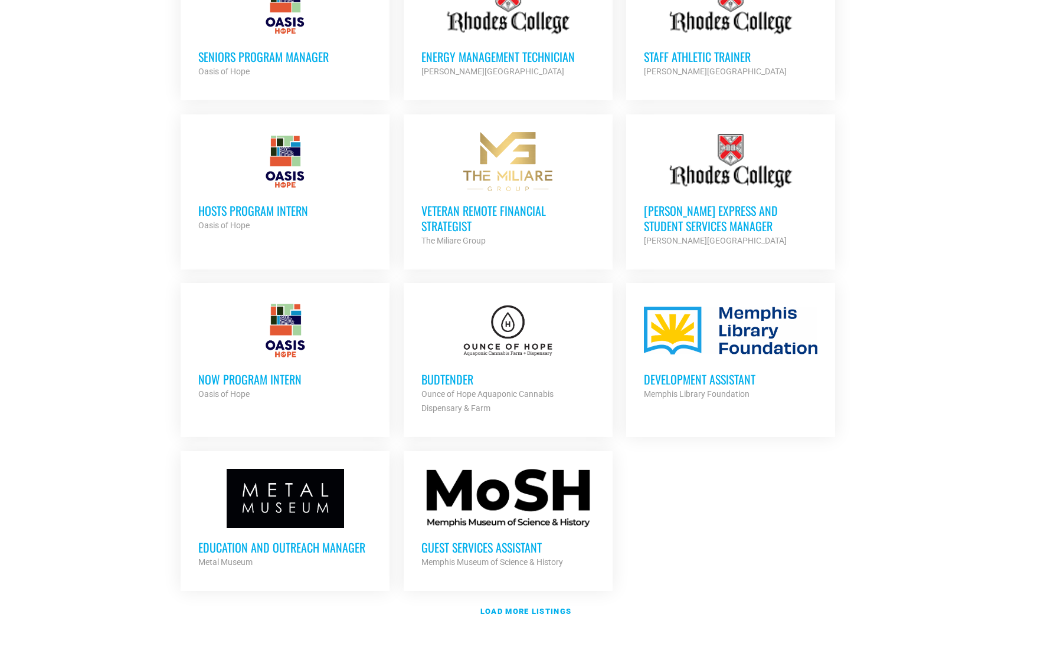
scroll to position [1091, 0]
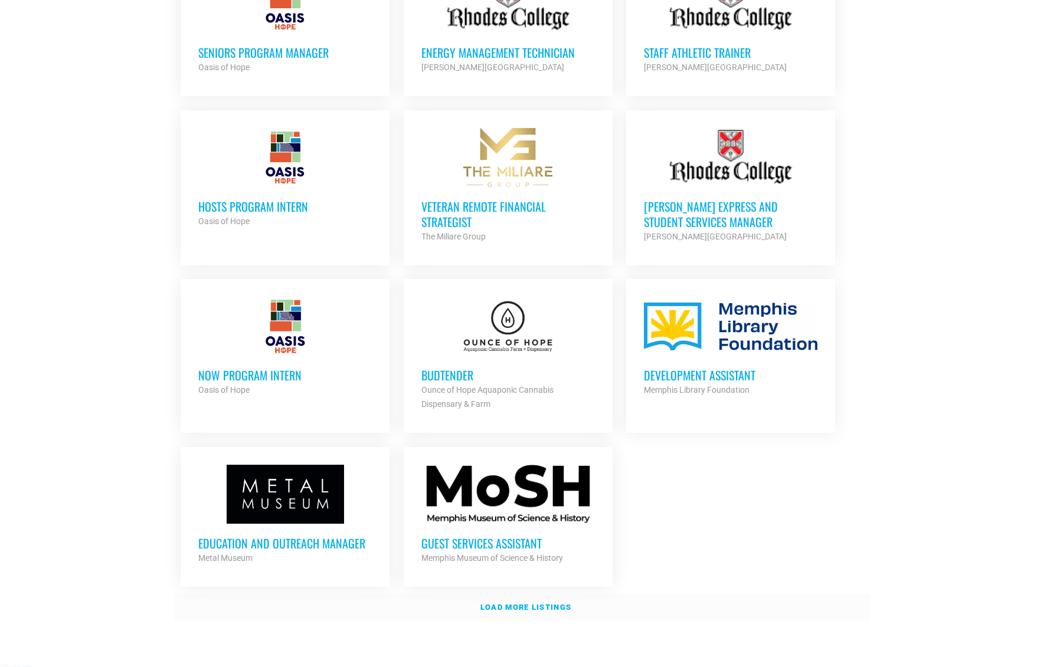
click at [518, 595] on link "Load more listings" at bounding box center [522, 607] width 696 height 27
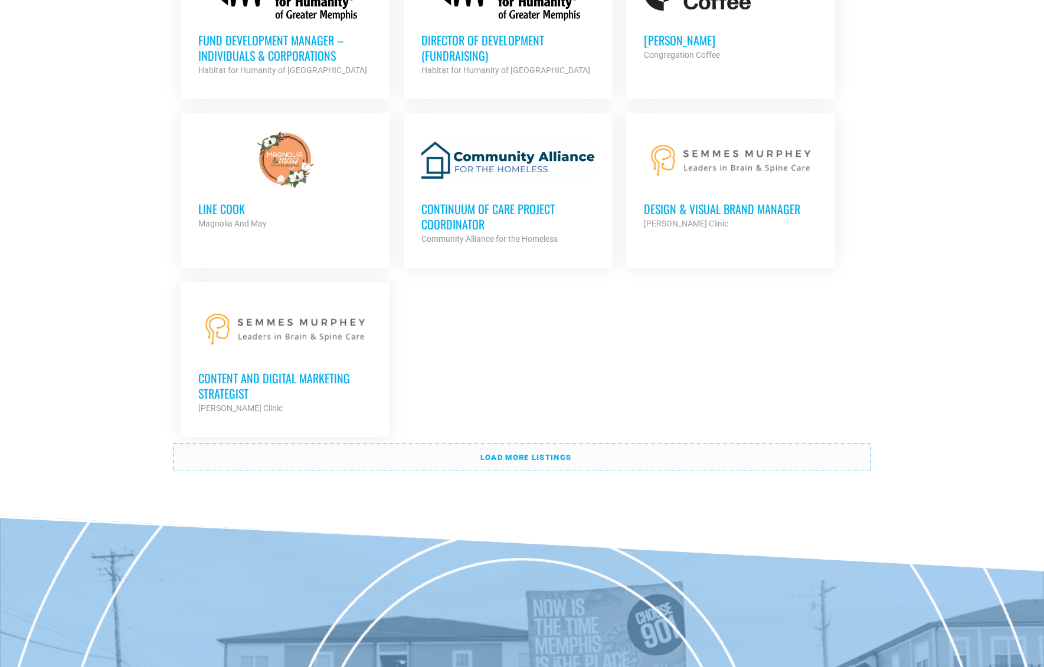
scroll to position [2470, 0]
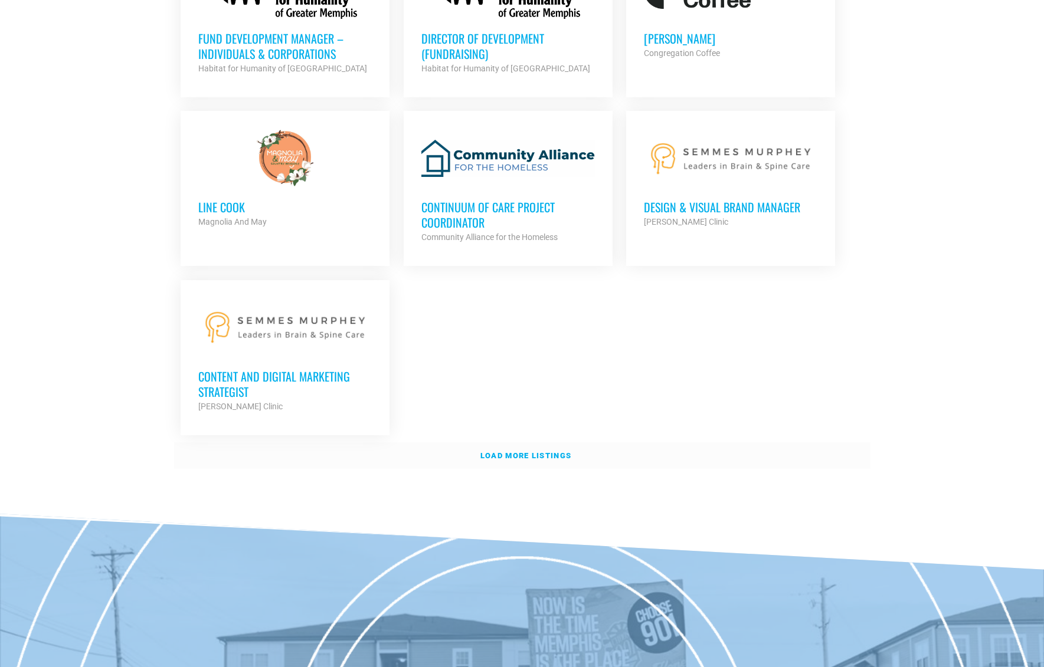
click at [548, 451] on strong "Load more listings" at bounding box center [525, 455] width 91 height 9
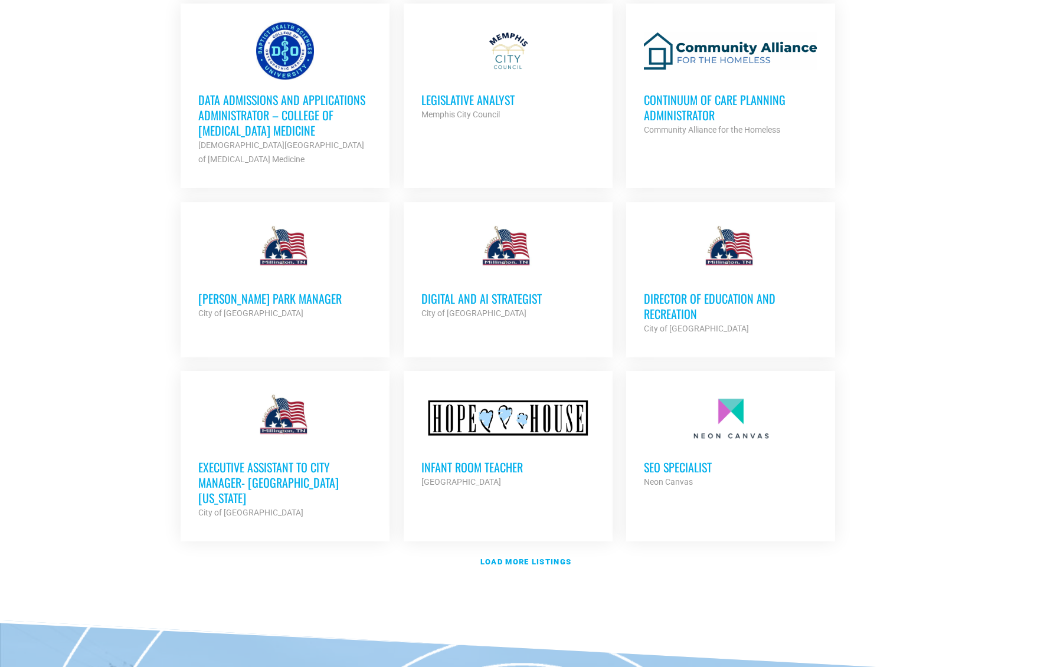
scroll to position [3441, 0]
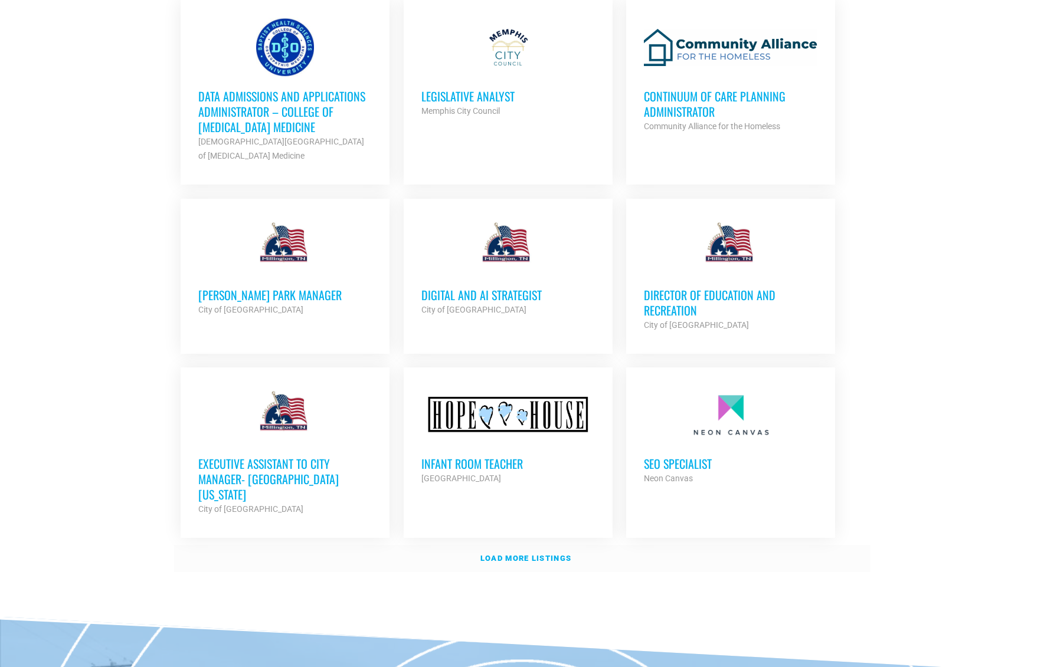
click at [544, 554] on strong "Load more listings" at bounding box center [525, 558] width 91 height 9
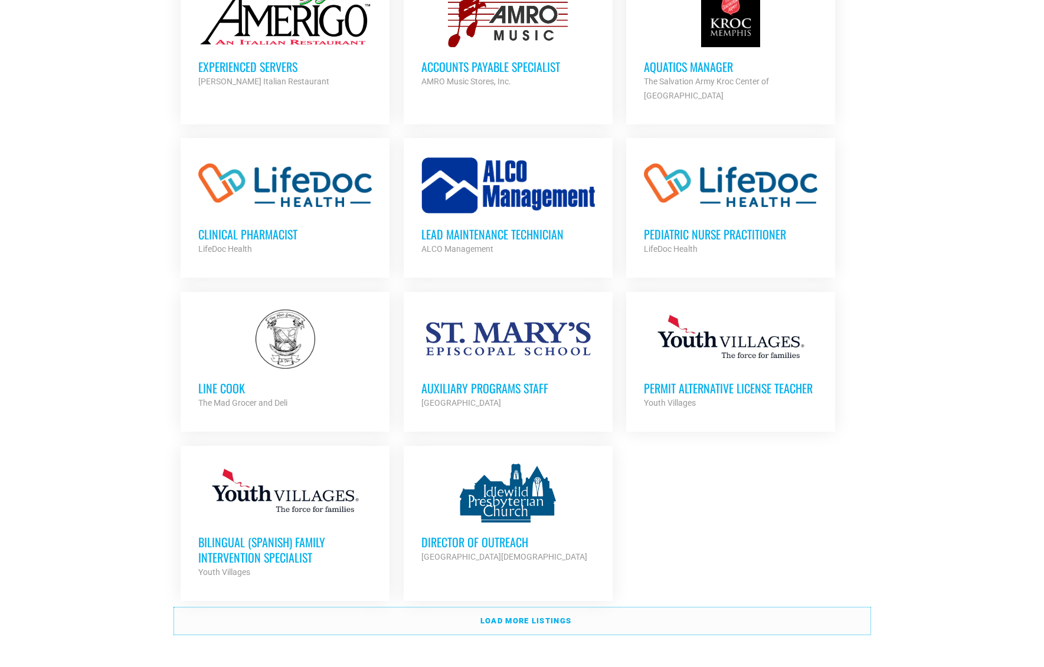
scroll to position [4516, 0]
click at [597, 607] on link "Load more listings" at bounding box center [522, 620] width 696 height 27
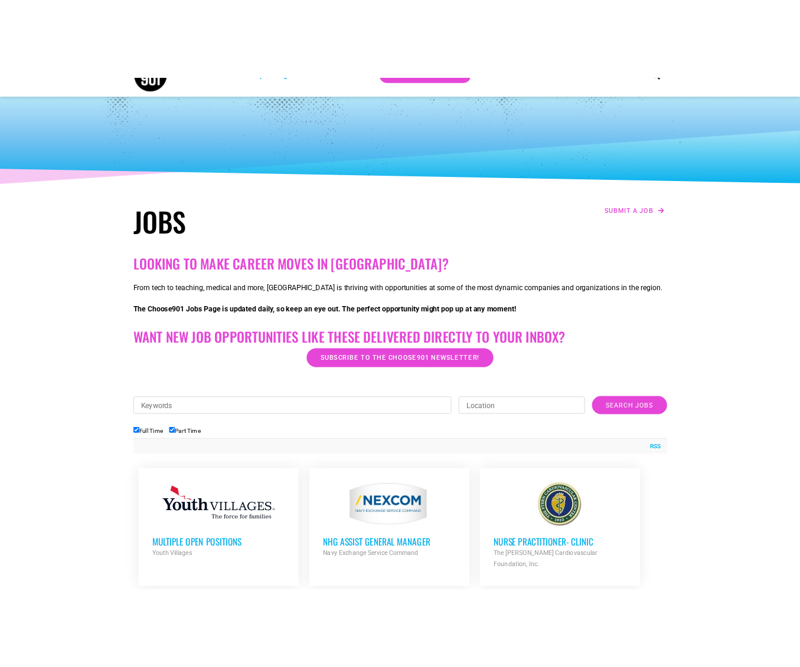
scroll to position [0, 0]
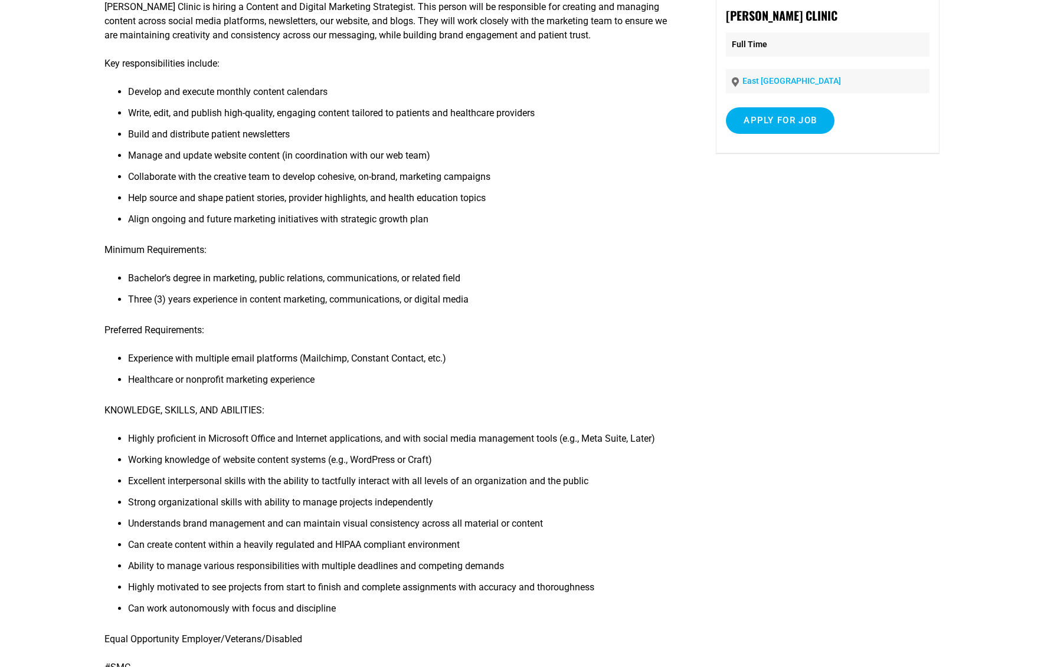
scroll to position [85, 0]
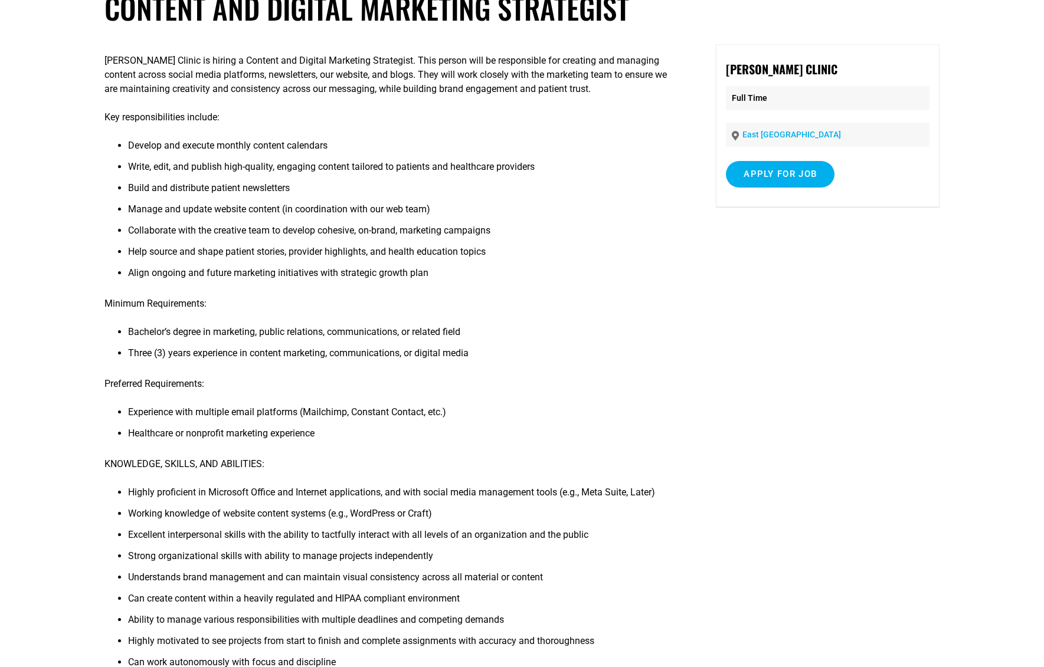
click at [774, 135] on link "East [GEOGRAPHIC_DATA]" at bounding box center [791, 134] width 99 height 9
click at [764, 170] on input "Apply for job" at bounding box center [780, 174] width 109 height 27
click at [770, 227] on link "[DOMAIN_NAME]" at bounding box center [789, 225] width 72 height 11
